Goal: Find specific page/section: Find specific page/section

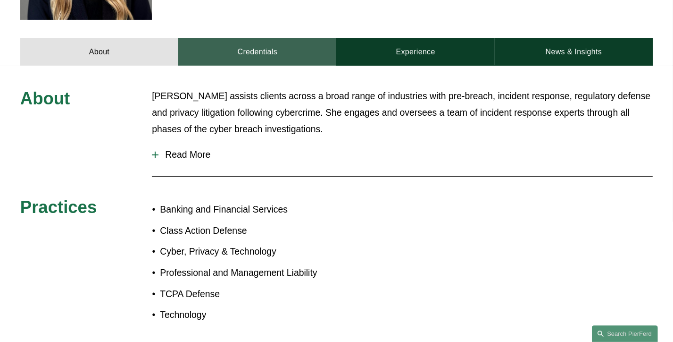
scroll to position [330, 0]
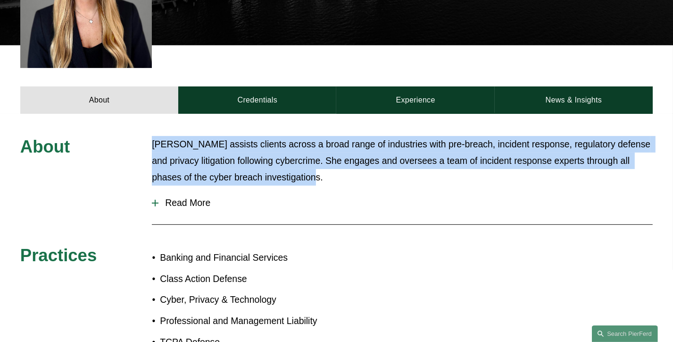
drag, startPoint x: 297, startPoint y: 173, endPoint x: 135, endPoint y: 120, distance: 170.4
click at [135, 120] on div "About [PERSON_NAME] assists clients across a broad range of industries with pre…" at bounding box center [336, 258] width 673 height 289
copy div "[PERSON_NAME] assists clients across a broad range of industries with pre-breac…"
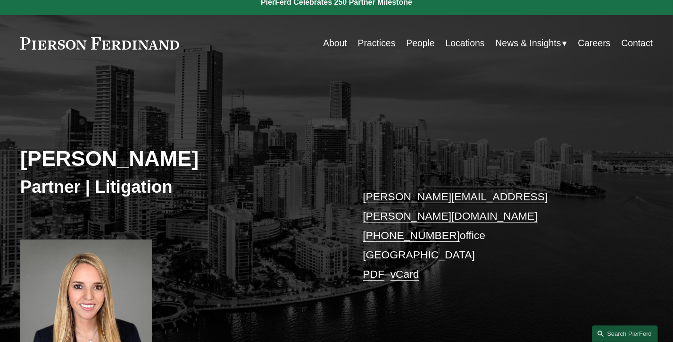
scroll to position [0, 0]
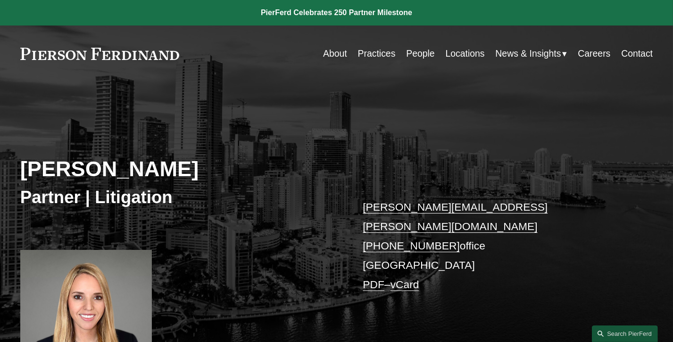
click at [374, 49] on link "Practices" at bounding box center [377, 53] width 38 height 18
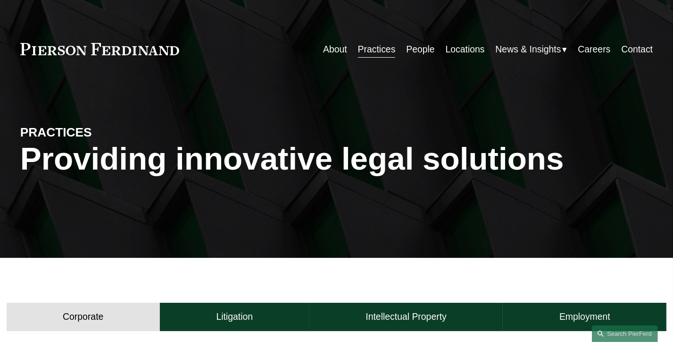
click at [423, 53] on link "People" at bounding box center [420, 49] width 28 height 18
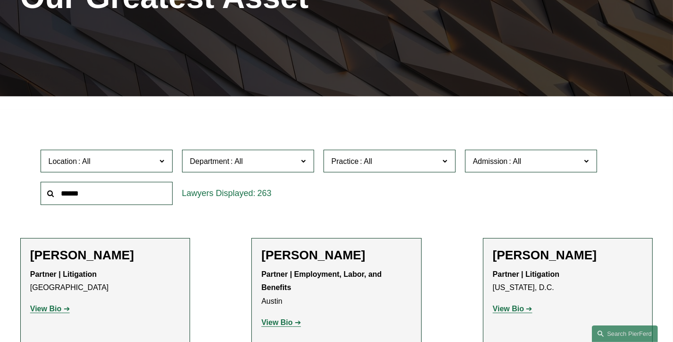
scroll to position [189, 0]
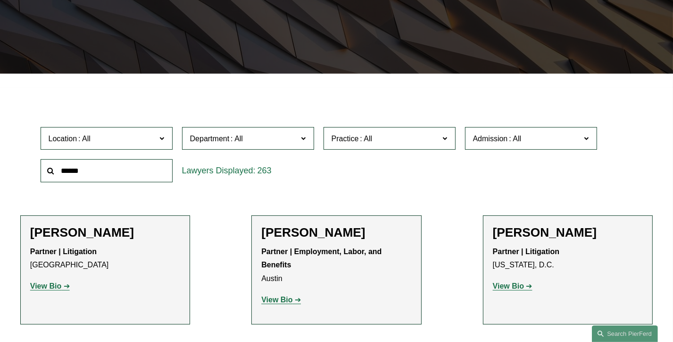
click at [364, 149] on label "Practice" at bounding box center [390, 138] width 132 height 23
click at [155, 136] on span "Location" at bounding box center [103, 138] width 108 height 13
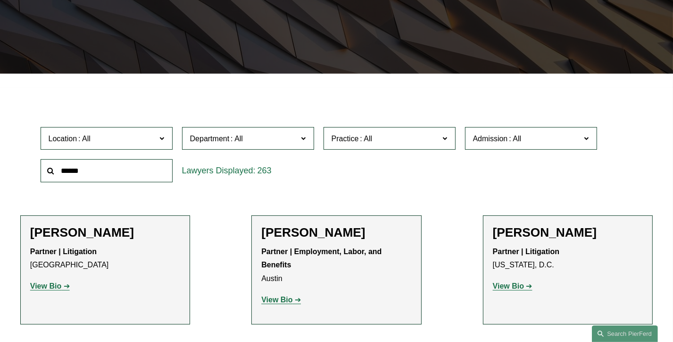
click at [0, 0] on link "[GEOGRAPHIC_DATA]" at bounding box center [0, 0] width 0 height 0
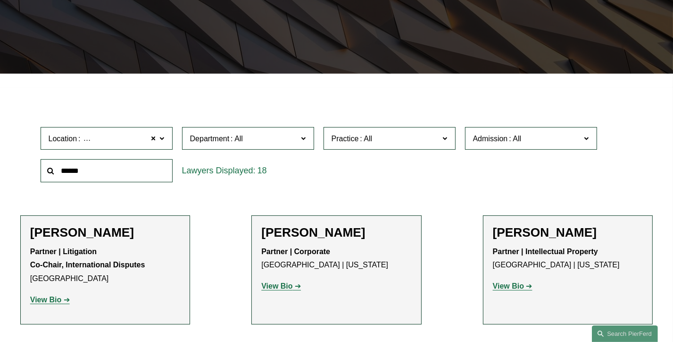
click at [419, 140] on span "Practice" at bounding box center [386, 138] width 108 height 13
click at [0, 0] on link "Banking and Financial Services" at bounding box center [0, 0] width 0 height 0
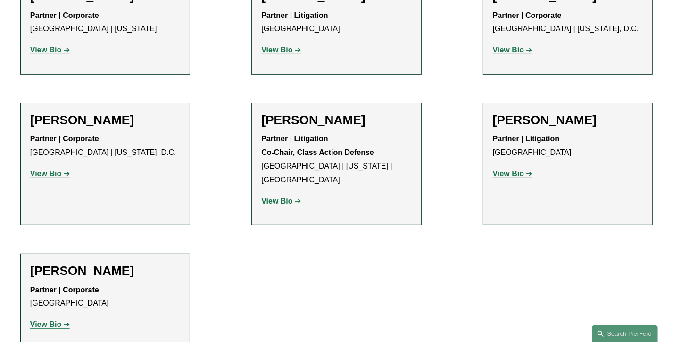
scroll to position [189, 0]
